Goal: Information Seeking & Learning: Find specific fact

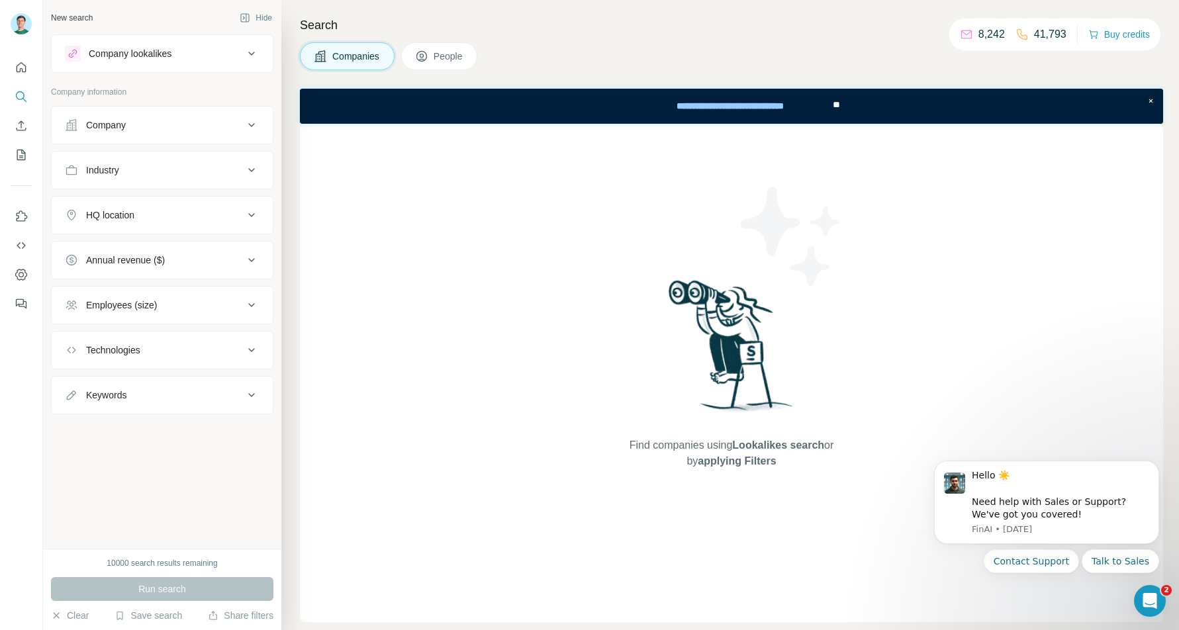
click at [432, 56] on button "People" at bounding box center [439, 56] width 77 height 28
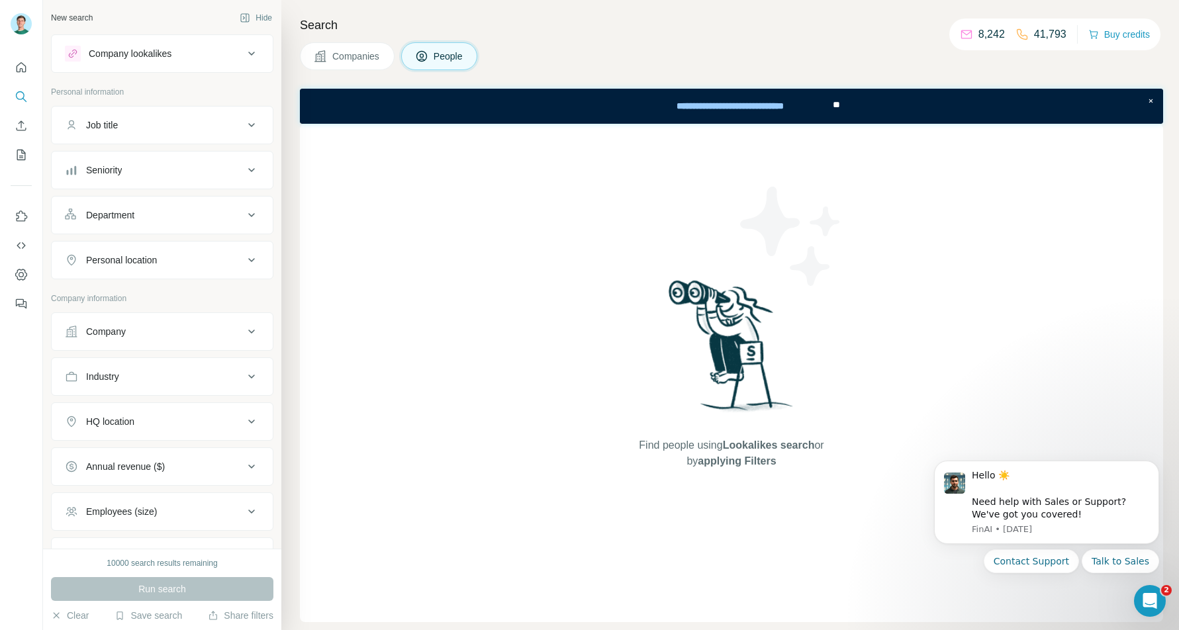
click at [238, 417] on div "HQ location" at bounding box center [154, 421] width 179 height 13
click at [189, 456] on input "text" at bounding box center [162, 455] width 195 height 24
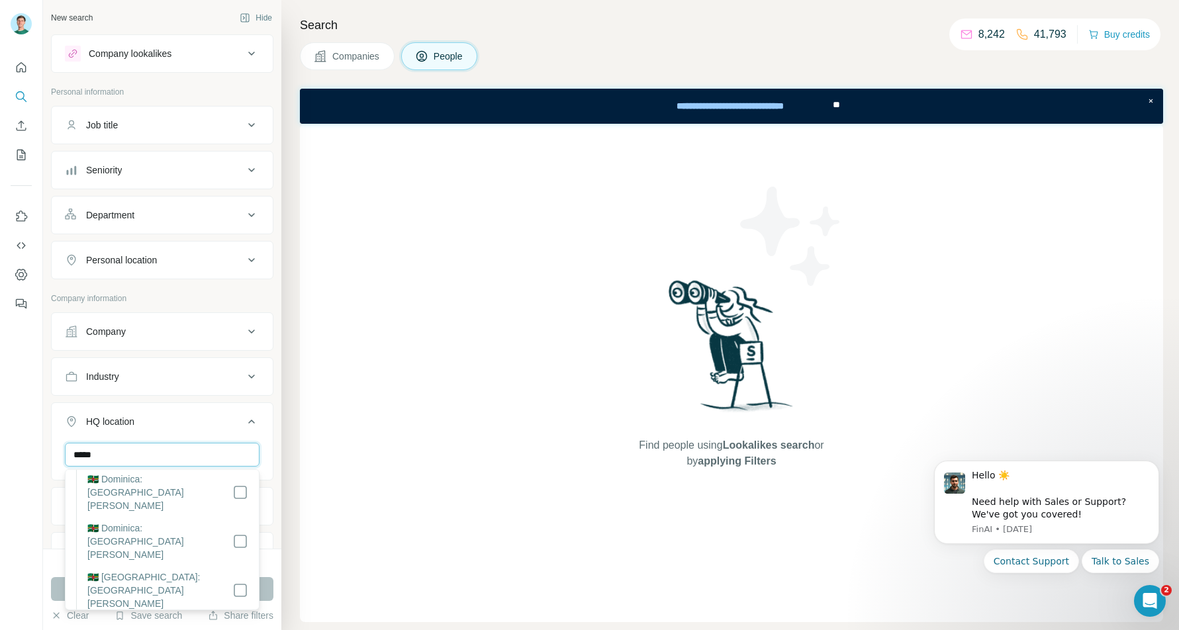
scroll to position [312, 0]
type input "*****"
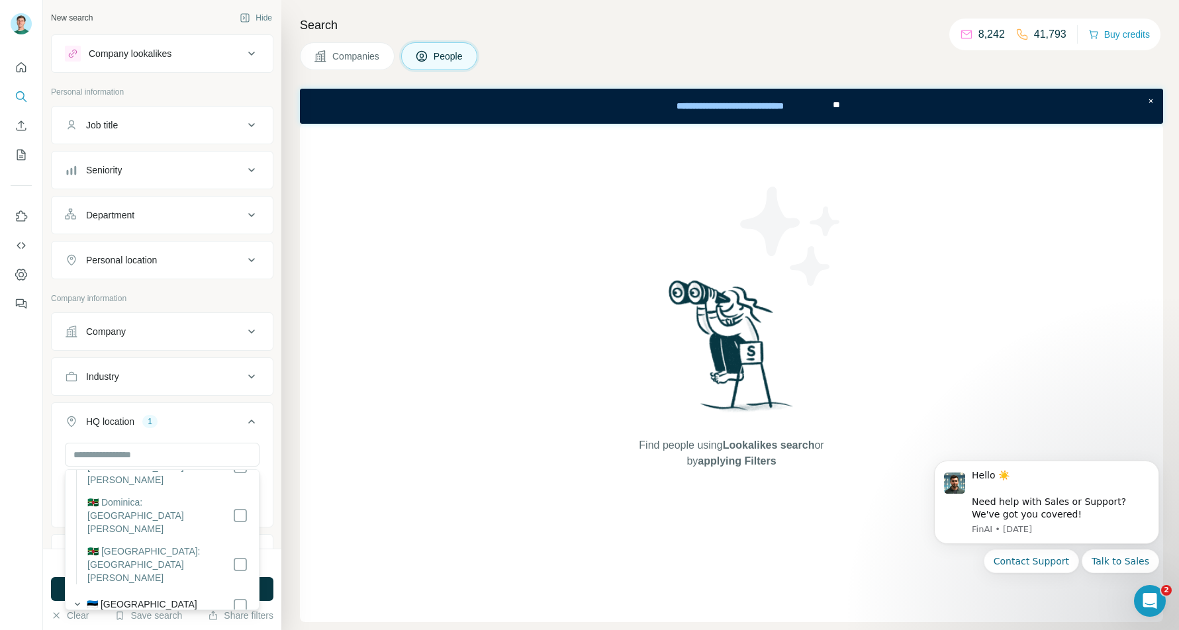
click at [280, 445] on div "New search Hide Company lookalikes Personal information Job title Seniority Dep…" at bounding box center [162, 274] width 238 height 549
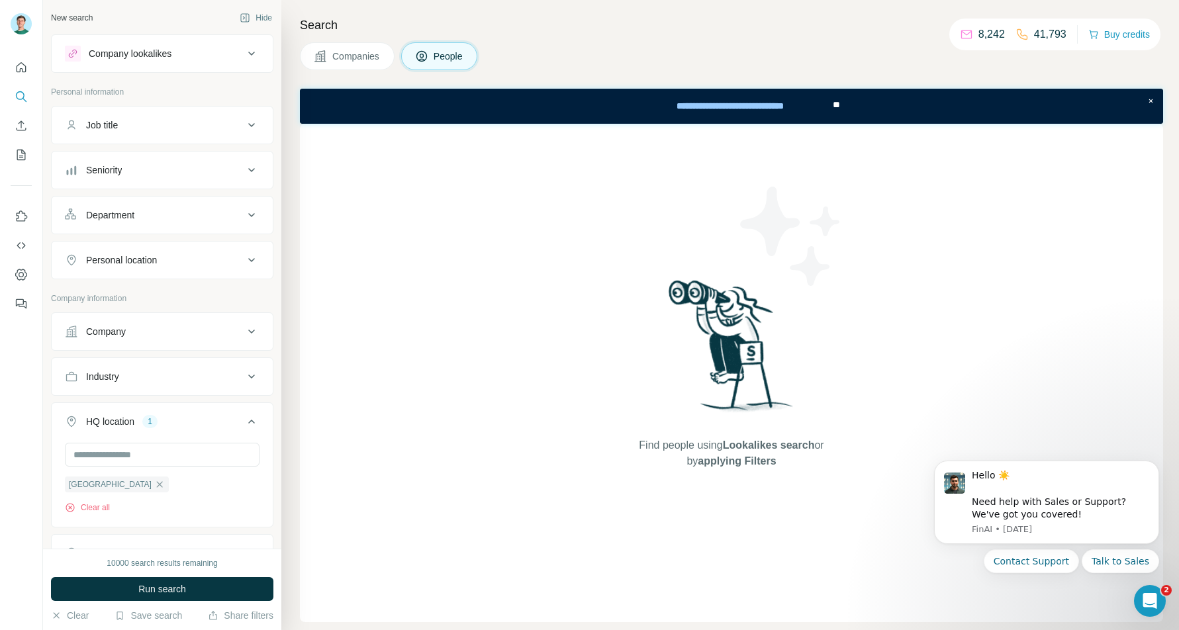
click at [255, 423] on icon at bounding box center [252, 422] width 16 height 16
click at [129, 334] on div "Company" at bounding box center [154, 331] width 179 height 13
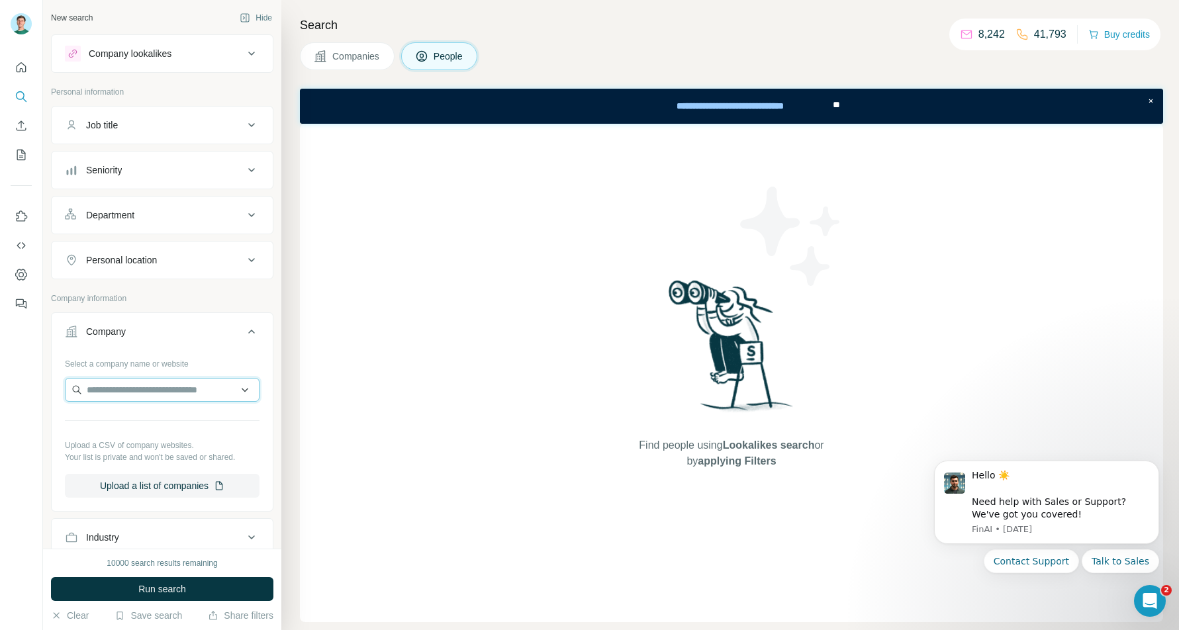
click at [117, 386] on input "text" at bounding box center [162, 390] width 195 height 24
paste input "**********"
type input "**********"
drag, startPoint x: 178, startPoint y: 388, endPoint x: -19, endPoint y: 387, distance: 197.3
click at [0, 387] on html "**********" at bounding box center [589, 315] width 1179 height 630
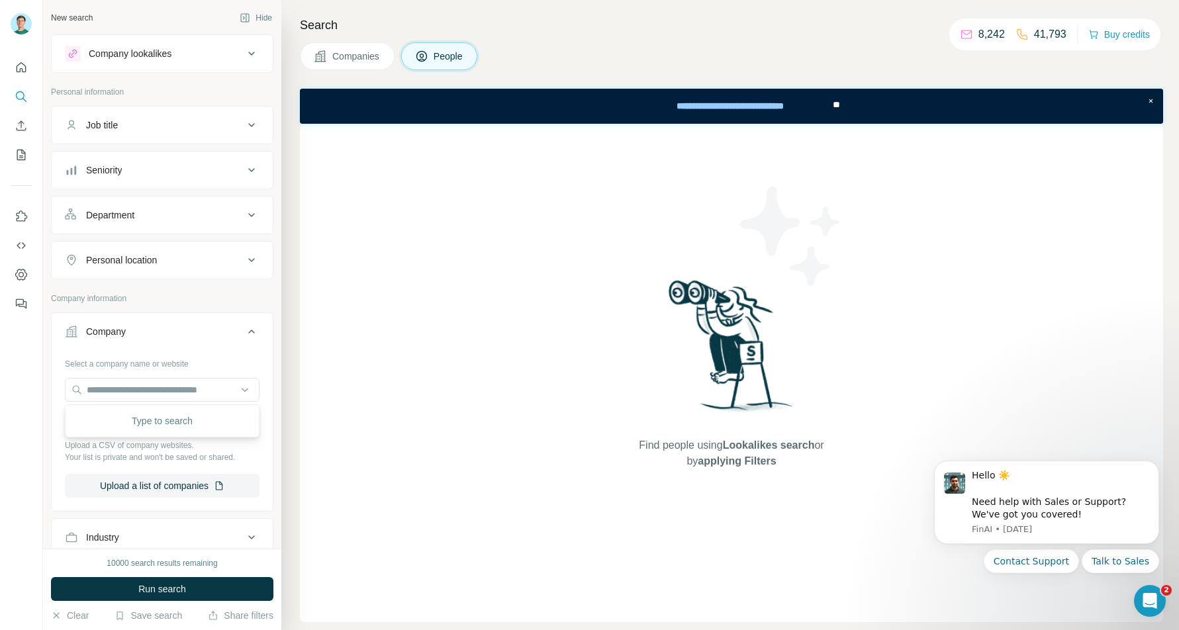
click at [5, 388] on div at bounding box center [21, 315] width 43 height 630
click at [246, 338] on icon at bounding box center [252, 332] width 16 height 16
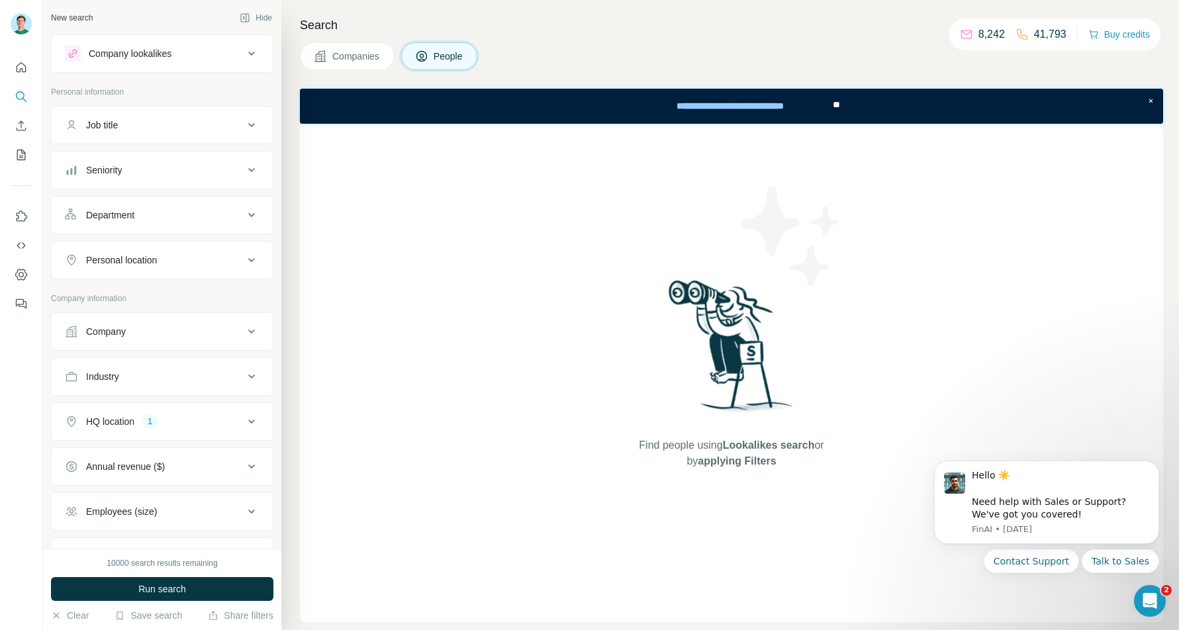
scroll to position [205, 0]
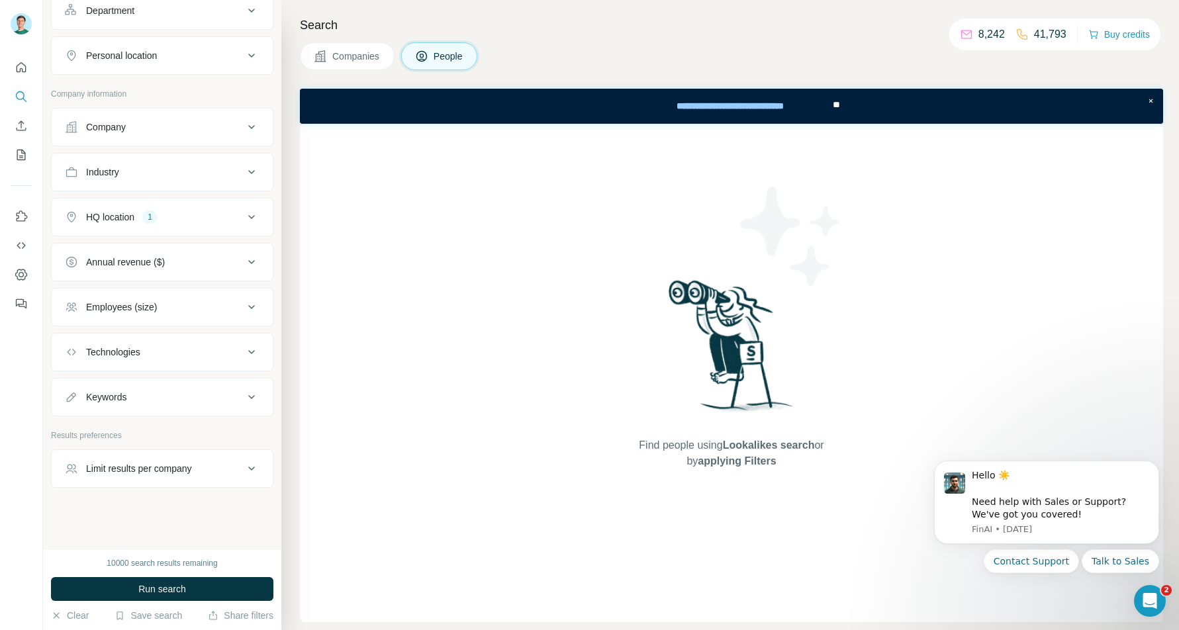
click at [234, 491] on div "New search Hide Company lookalikes Personal information Job title Seniority Dep…" at bounding box center [162, 274] width 238 height 549
click at [228, 411] on button "Keywords" at bounding box center [162, 397] width 221 height 32
click at [171, 450] on div at bounding box center [162, 435] width 221 height 34
click at [166, 444] on div at bounding box center [162, 435] width 221 height 34
click at [166, 436] on input "text" at bounding box center [149, 430] width 168 height 24
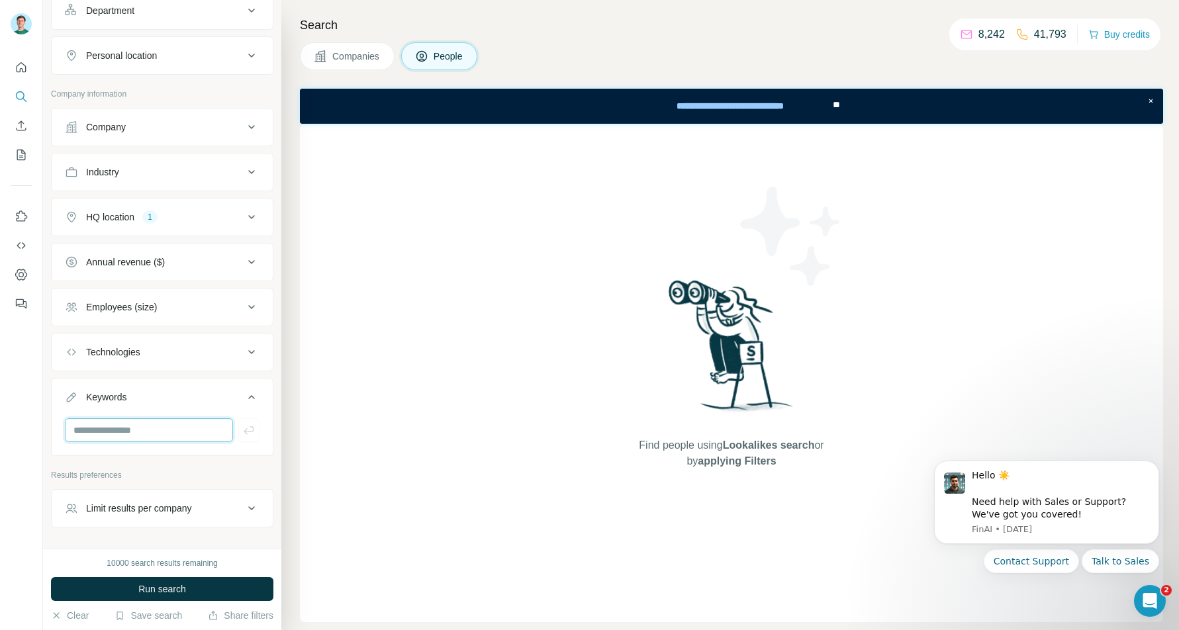
paste input "**********"
type input "**********"
click at [165, 605] on div "10000 search results remaining Run search Clear Save search Share filters" at bounding box center [162, 589] width 238 height 81
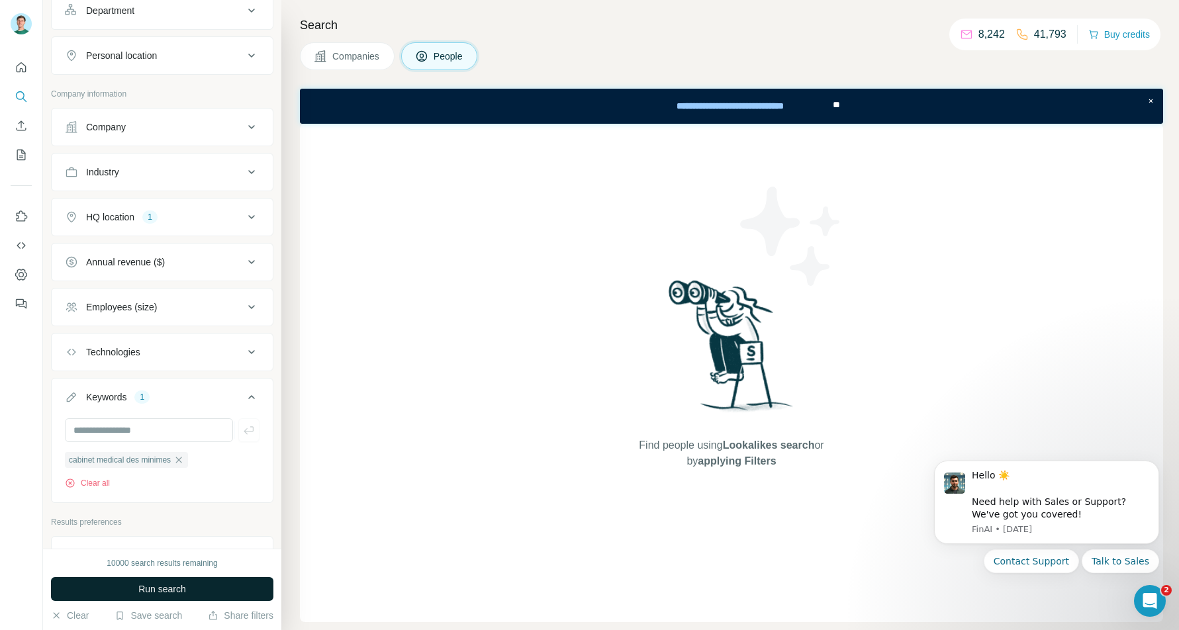
click at [158, 584] on span "Run search" at bounding box center [162, 589] width 48 height 13
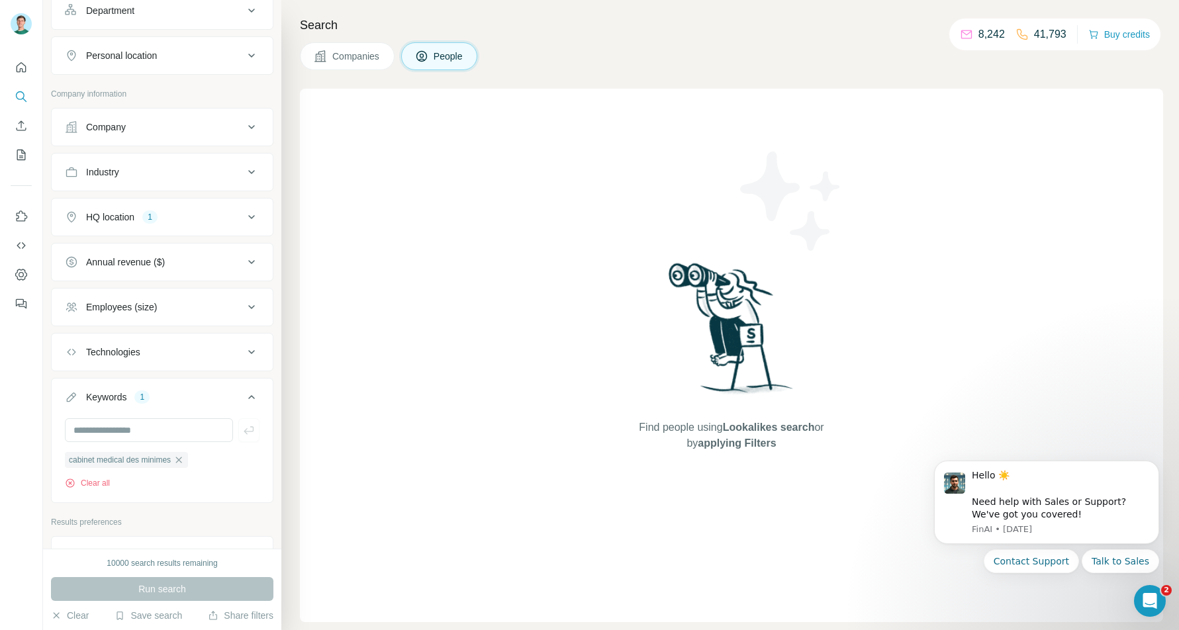
click at [369, 62] on span "Companies" at bounding box center [356, 56] width 48 height 13
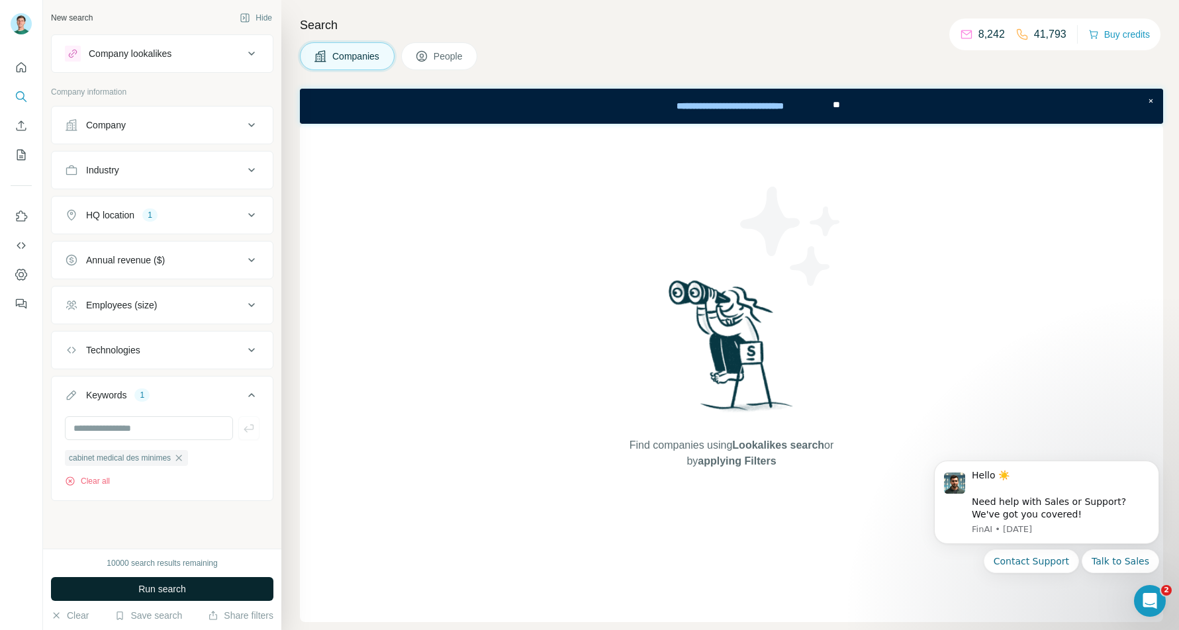
click at [158, 593] on span "Run search" at bounding box center [162, 589] width 48 height 13
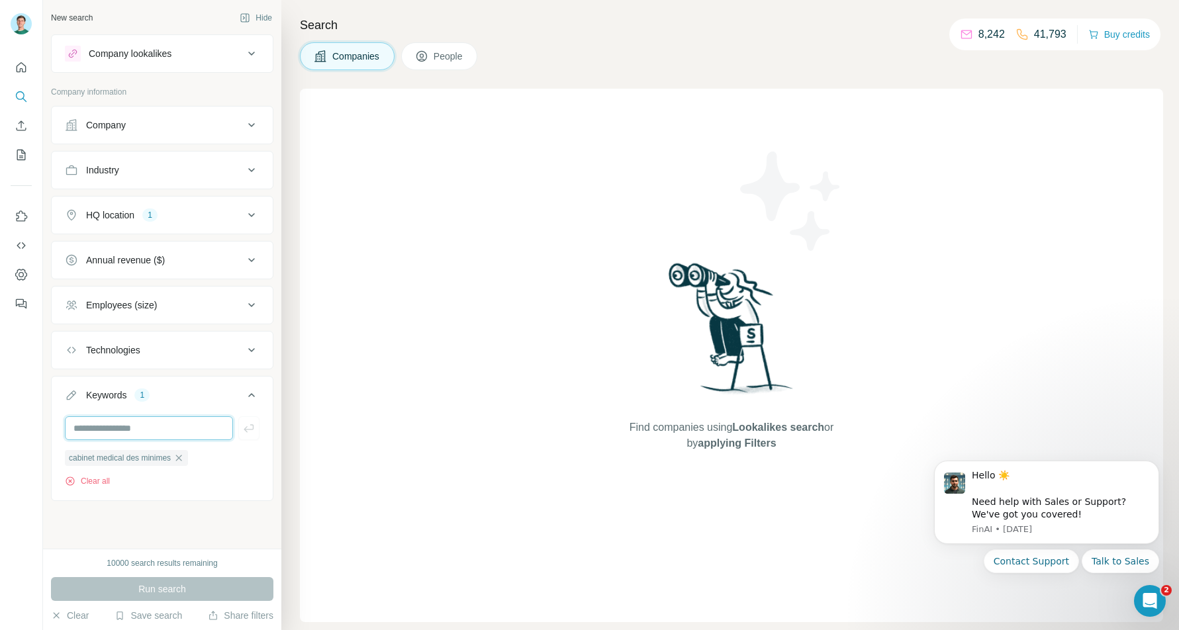
click at [166, 435] on input "text" at bounding box center [149, 428] width 168 height 24
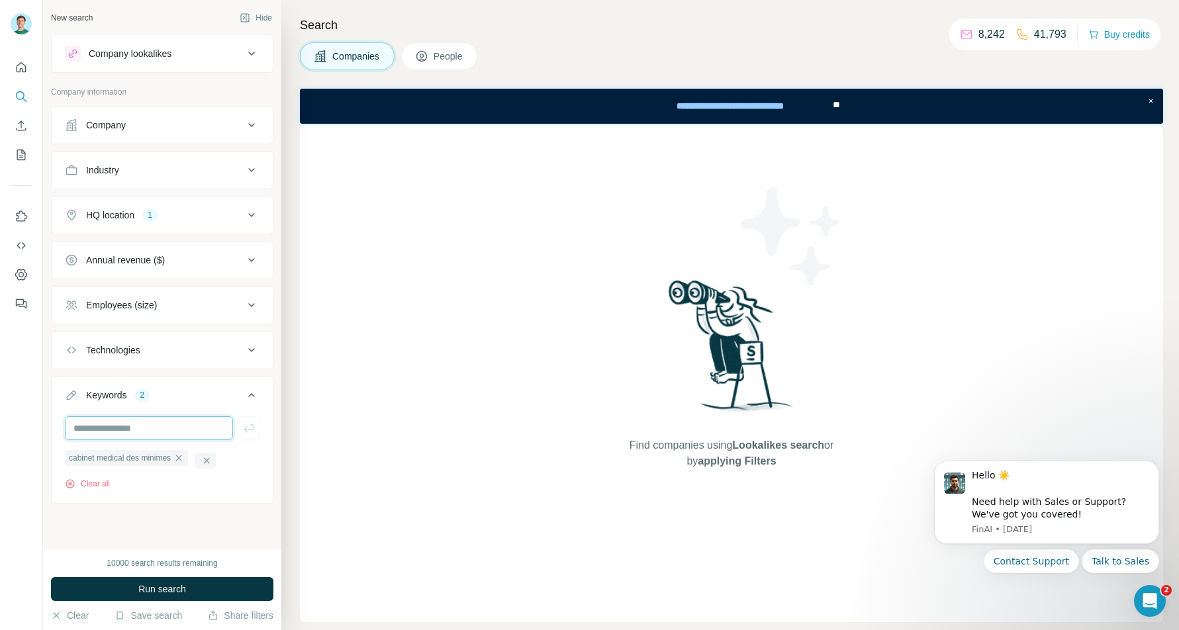
click at [166, 435] on input "text" at bounding box center [149, 428] width 168 height 24
click at [165, 459] on span "cabinet medical des minimes" at bounding box center [120, 458] width 102 height 12
click at [155, 433] on input "text" at bounding box center [149, 428] width 168 height 24
click at [210, 463] on icon "button" at bounding box center [207, 461] width 6 height 6
click at [156, 437] on input "text" at bounding box center [149, 428] width 168 height 24
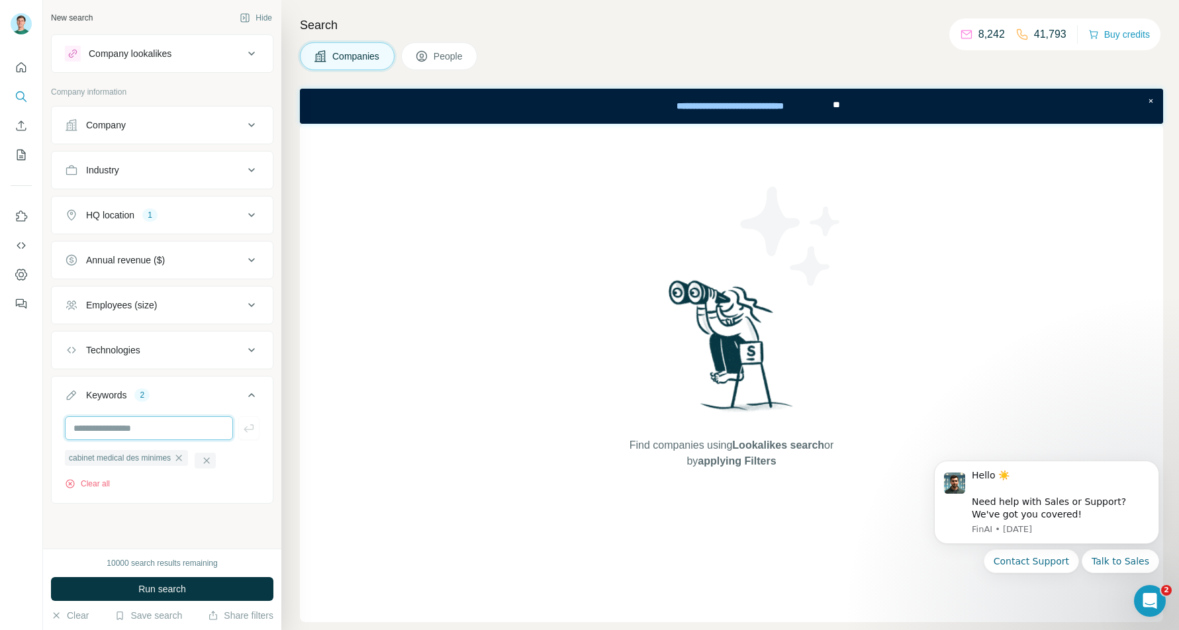
click at [156, 437] on input "text" at bounding box center [149, 428] width 168 height 24
type input "*"
click at [212, 460] on icon "button" at bounding box center [206, 461] width 11 height 11
